Goal: Use online tool/utility: Utilize a website feature to perform a specific function

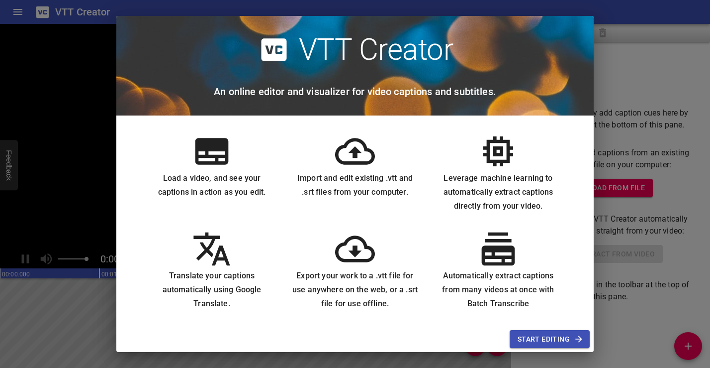
click at [565, 339] on span "Start Editing" at bounding box center [550, 339] width 64 height 12
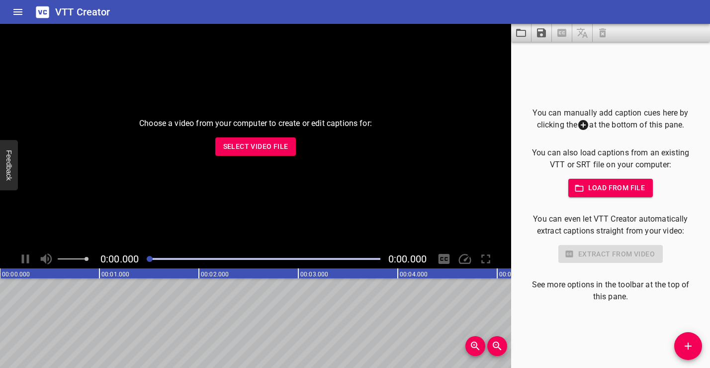
click at [267, 149] on span "Select Video File" at bounding box center [255, 146] width 65 height 12
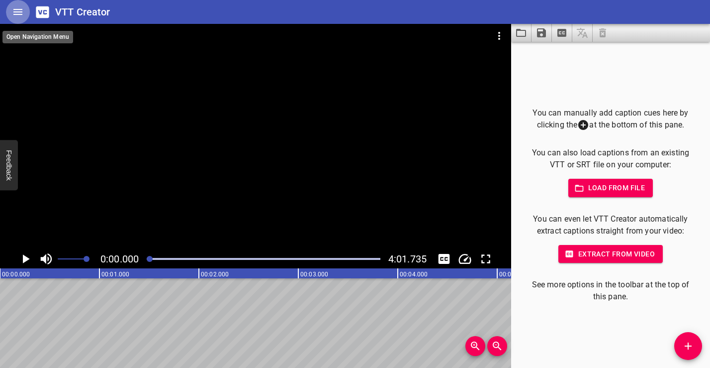
click at [18, 8] on icon "Home" at bounding box center [18, 12] width 12 height 12
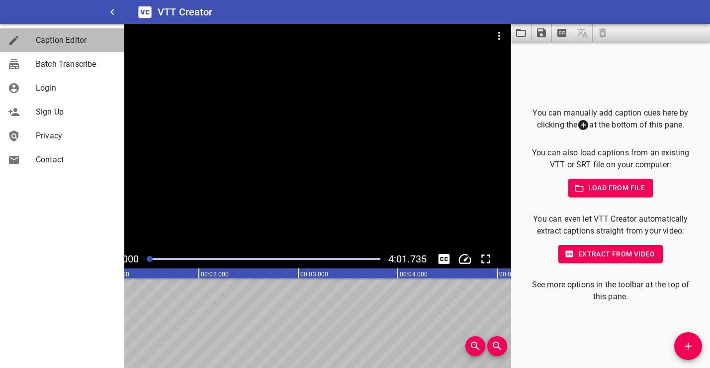
click at [65, 39] on span "Caption Editor" at bounding box center [76, 40] width 81 height 12
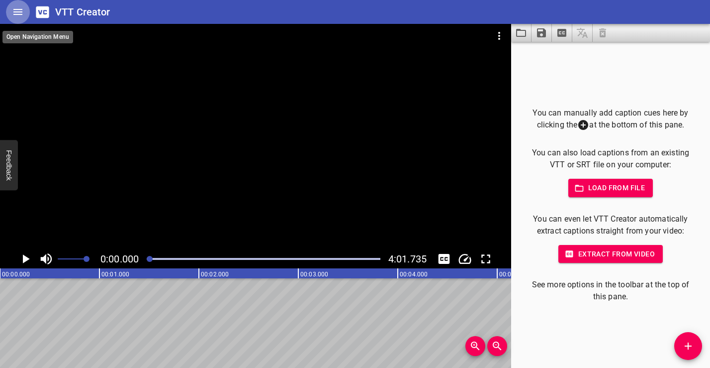
click at [18, 15] on icon "Home" at bounding box center [18, 12] width 12 height 12
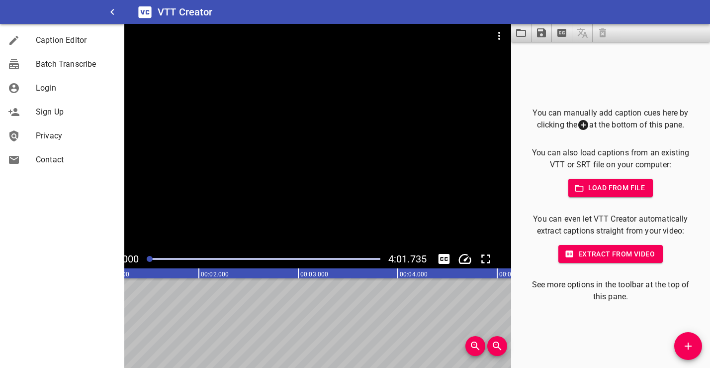
click at [69, 11] on div at bounding box center [62, 12] width 124 height 24
click at [500, 36] on icon "Video Options" at bounding box center [499, 36] width 2 height 8
click at [529, 76] on div at bounding box center [355, 184] width 710 height 368
click at [564, 32] on icon "Extract captions from video" at bounding box center [562, 33] width 12 height 12
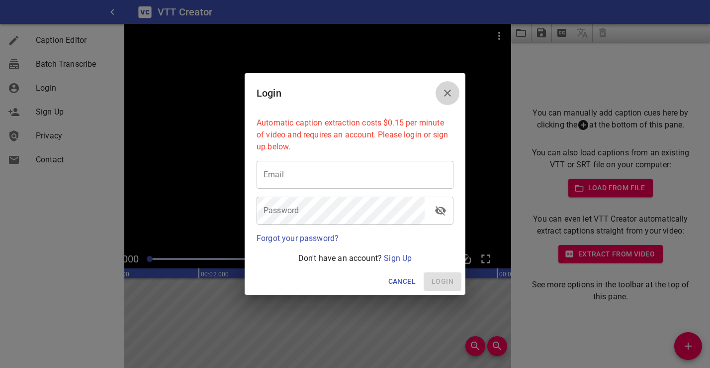
click at [449, 91] on icon "Close" at bounding box center [448, 93] width 12 height 12
